Goal: Task Accomplishment & Management: Complete application form

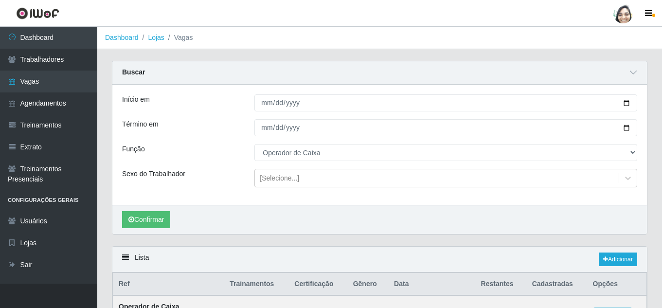
select select "22"
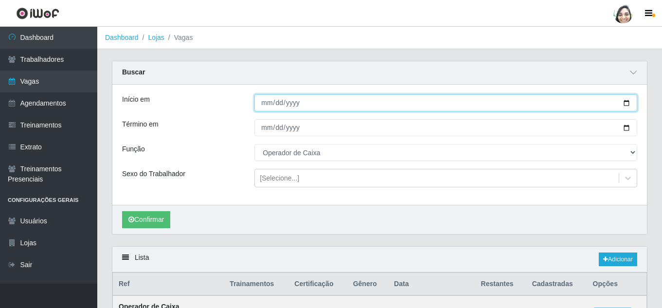
click at [269, 102] on input "[DATE]" at bounding box center [445, 102] width 383 height 17
type input "[DATE]"
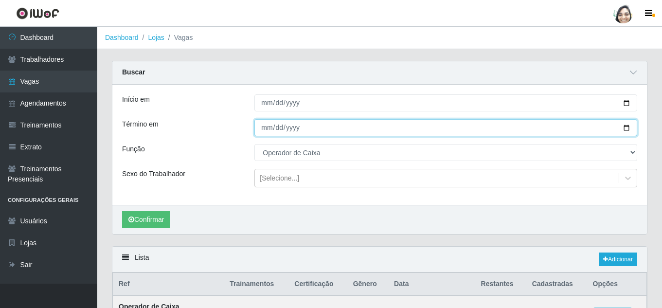
click at [260, 127] on input "[DATE]" at bounding box center [445, 127] width 383 height 17
type input "[DATE]"
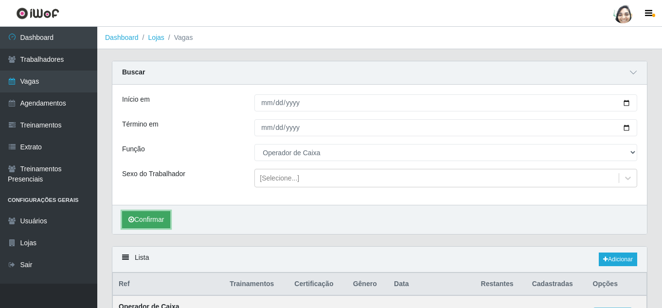
click at [154, 221] on button "Confirmar" at bounding box center [146, 219] width 48 height 17
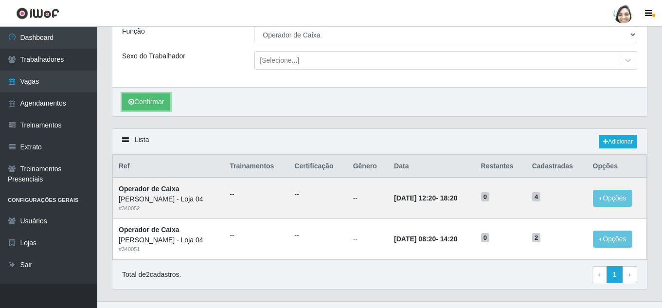
scroll to position [136, 0]
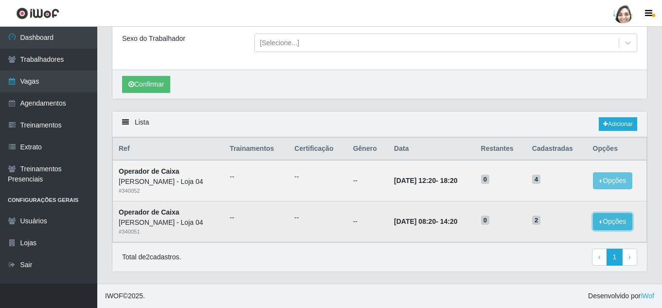
click at [606, 219] on button "Opções" at bounding box center [613, 221] width 40 height 17
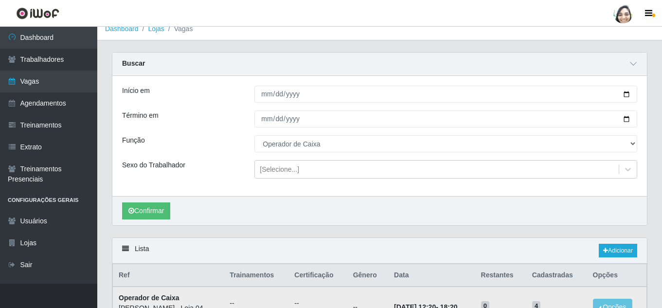
scroll to position [0, 0]
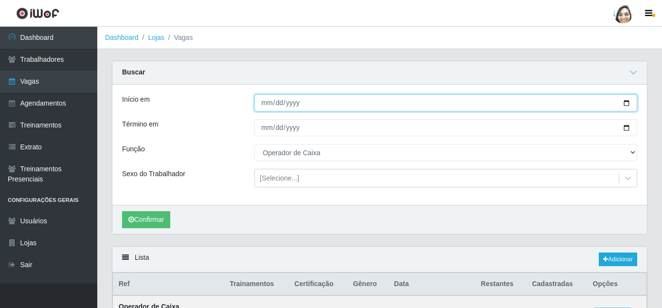
click at [265, 101] on input "[DATE]" at bounding box center [445, 102] width 383 height 17
type input "[DATE]"
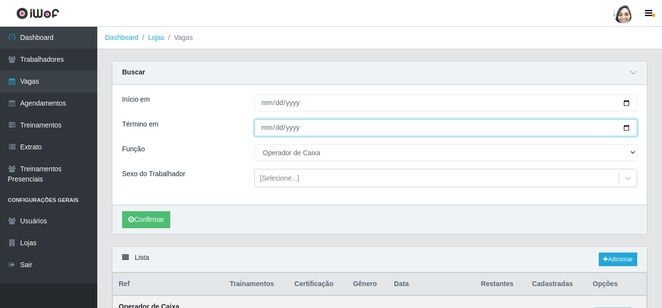
click at [265, 129] on input "[DATE]" at bounding box center [445, 127] width 383 height 17
type input "[DATE]"
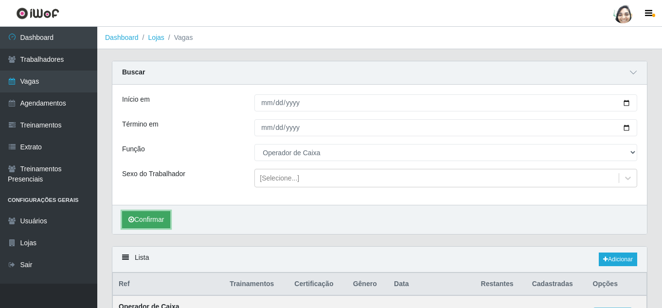
click at [135, 226] on button "Confirmar" at bounding box center [146, 219] width 48 height 17
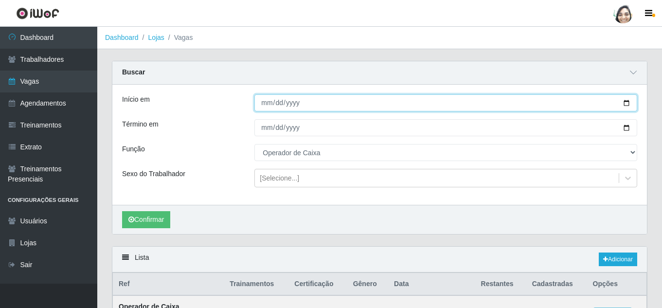
click at [262, 102] on input "[DATE]" at bounding box center [445, 102] width 383 height 17
type input "[DATE]"
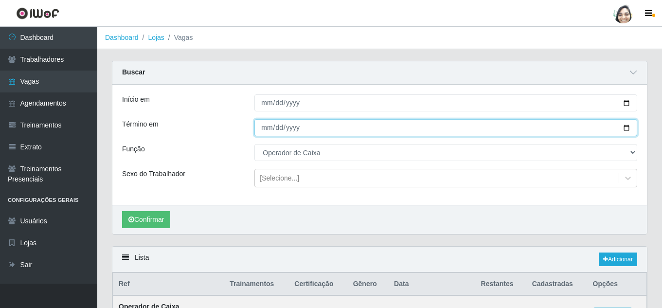
click at [265, 130] on input "[DATE]" at bounding box center [445, 127] width 383 height 17
type input "[DATE]"
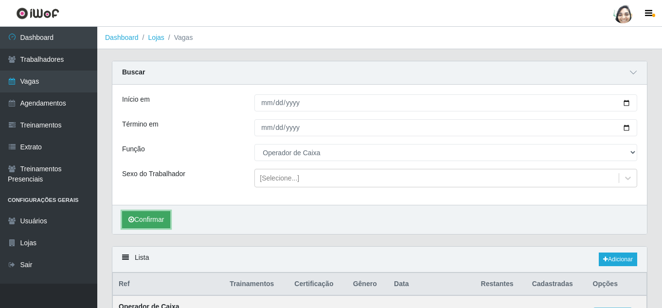
click at [136, 217] on button "Confirmar" at bounding box center [146, 219] width 48 height 17
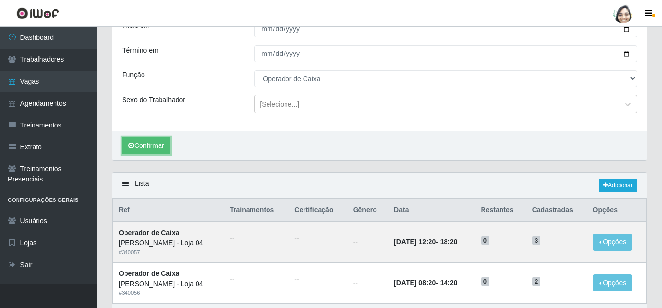
scroll to position [96, 0]
